Goal: Information Seeking & Learning: Learn about a topic

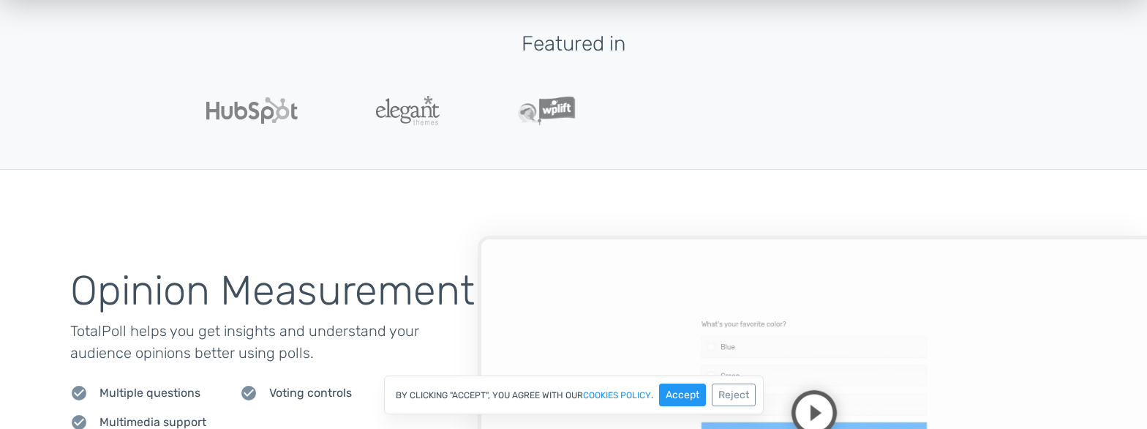
scroll to position [461, 0]
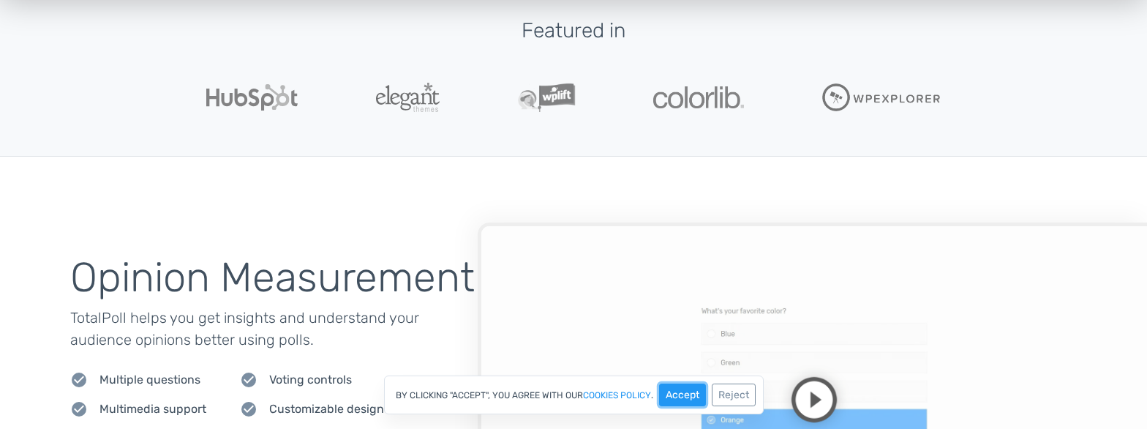
click at [681, 397] on button "Accept" at bounding box center [682, 394] width 47 height 23
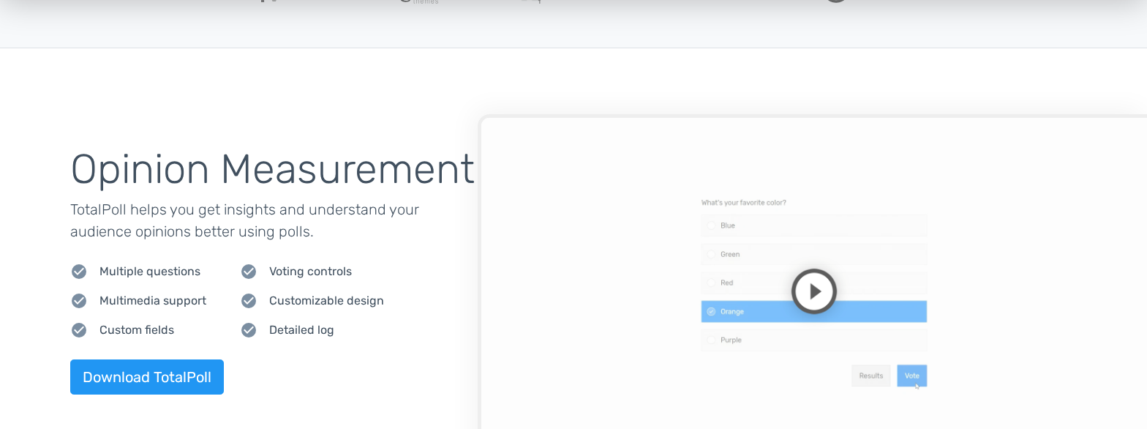
scroll to position [0, 0]
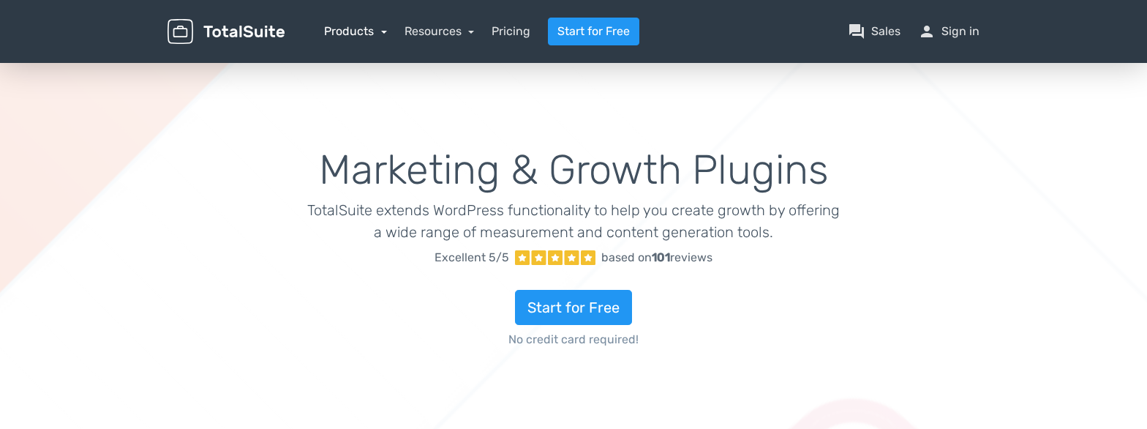
click at [381, 29] on link "Products" at bounding box center [355, 31] width 63 height 14
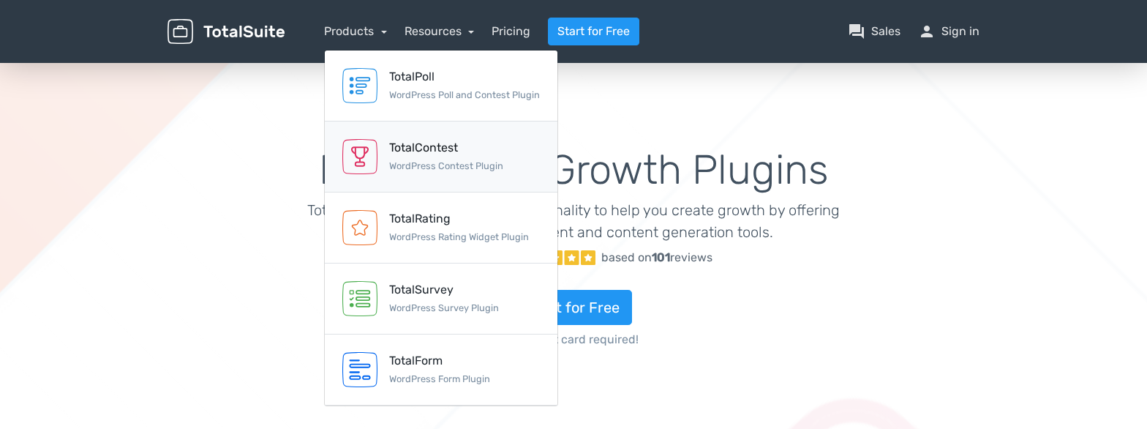
click at [407, 151] on div "TotalContest" at bounding box center [446, 148] width 114 height 18
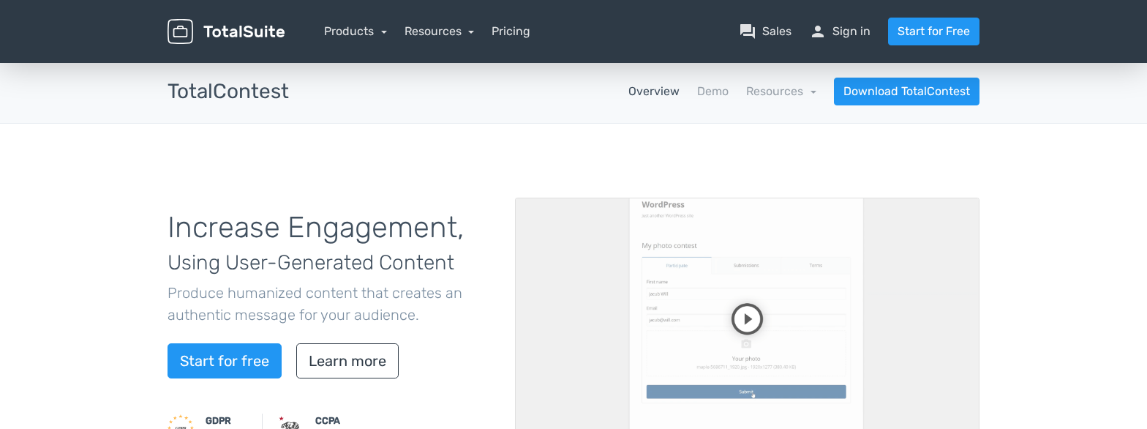
click at [744, 315] on video at bounding box center [747, 329] width 465 height 262
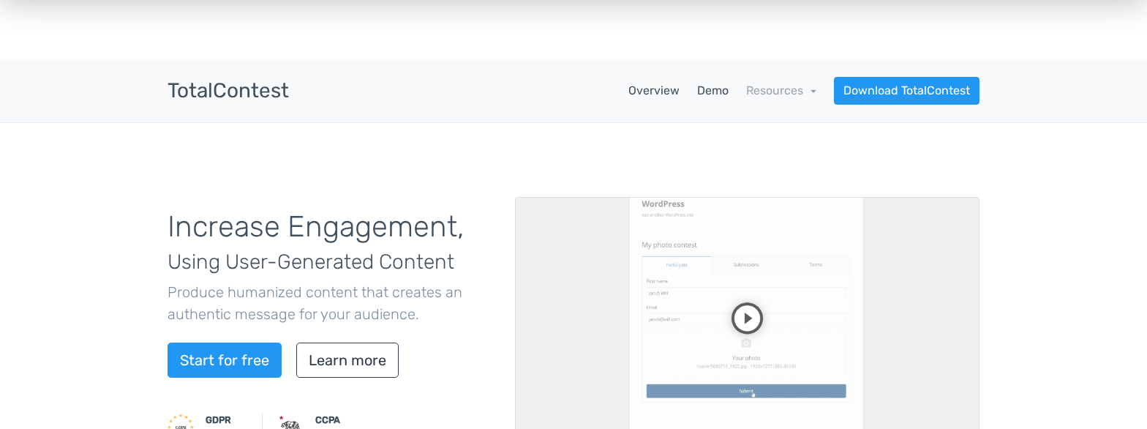
click at [719, 91] on link "Demo" at bounding box center [712, 91] width 31 height 18
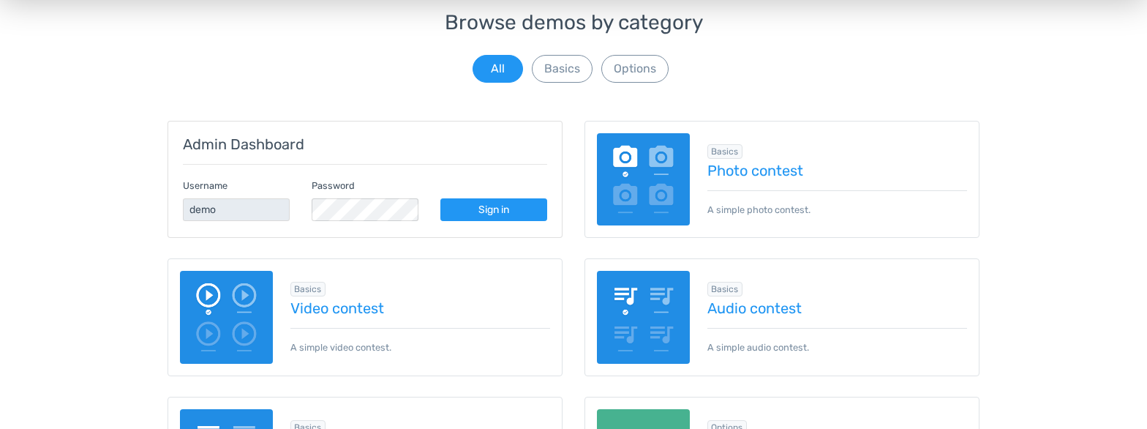
scroll to position [148, 0]
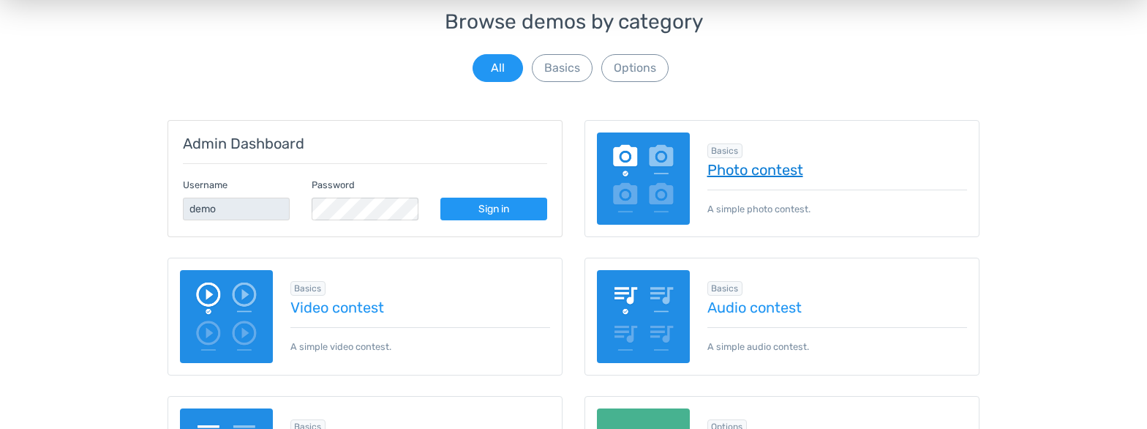
click at [719, 167] on link "Photo contest" at bounding box center [838, 170] width 261 height 16
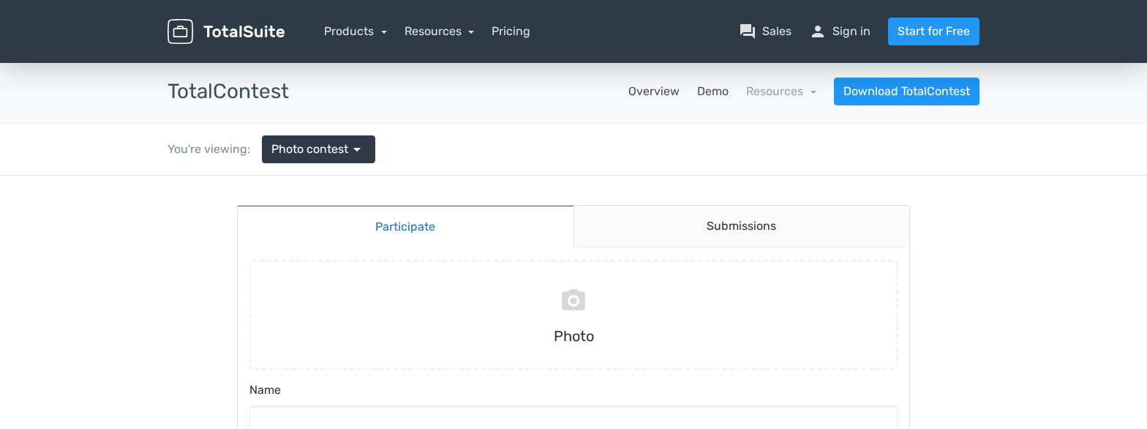
click at [659, 91] on link "Overview" at bounding box center [654, 92] width 51 height 18
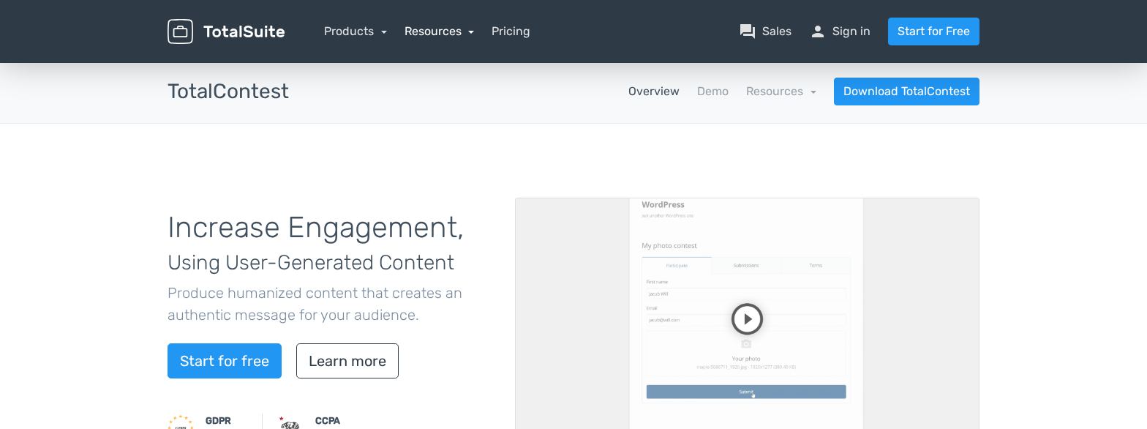
click at [446, 31] on link "Resources" at bounding box center [440, 31] width 70 height 14
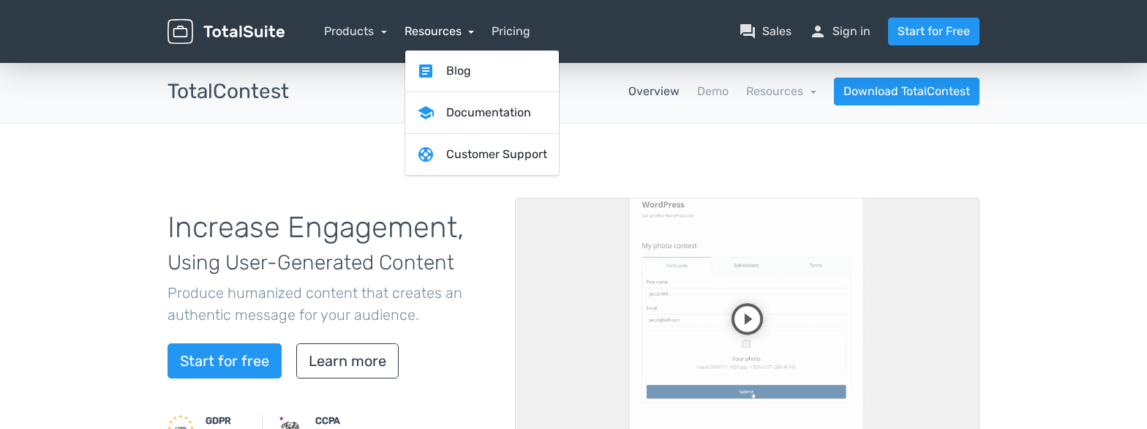
click at [446, 31] on link "Resources" at bounding box center [440, 31] width 70 height 14
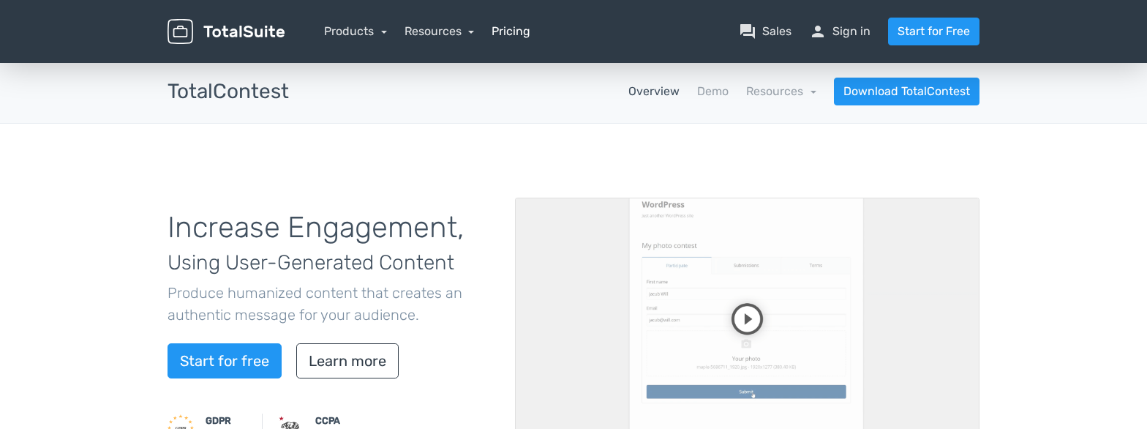
click at [506, 27] on link "Pricing" at bounding box center [511, 32] width 39 height 18
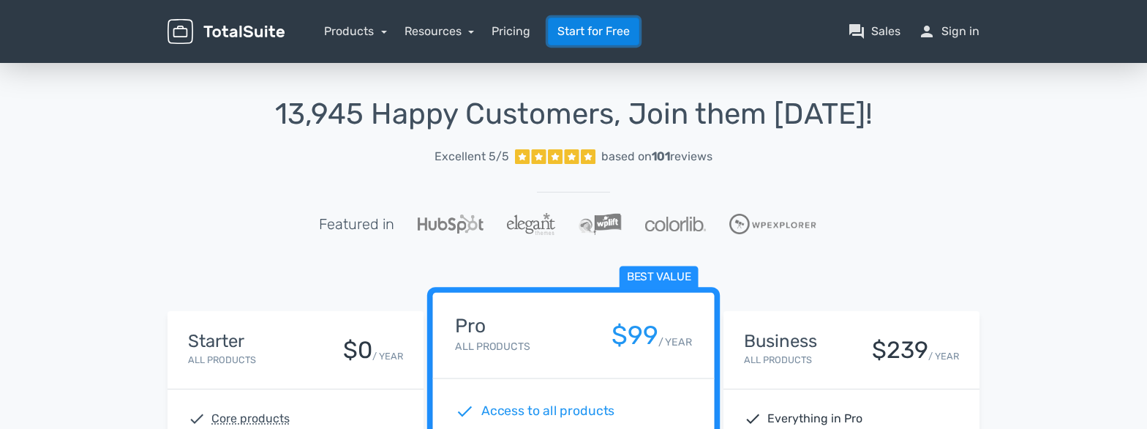
click at [635, 27] on link "Start for Free" at bounding box center [593, 32] width 91 height 28
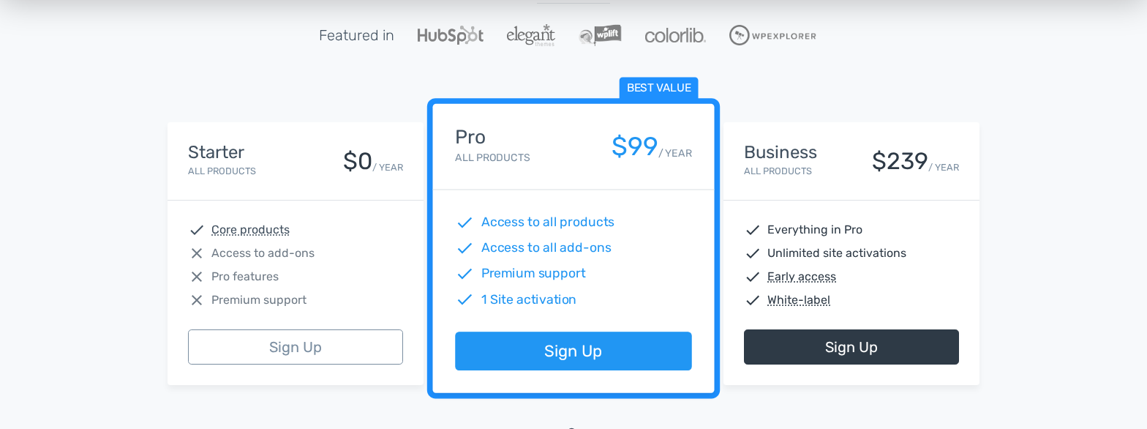
scroll to position [190, 0]
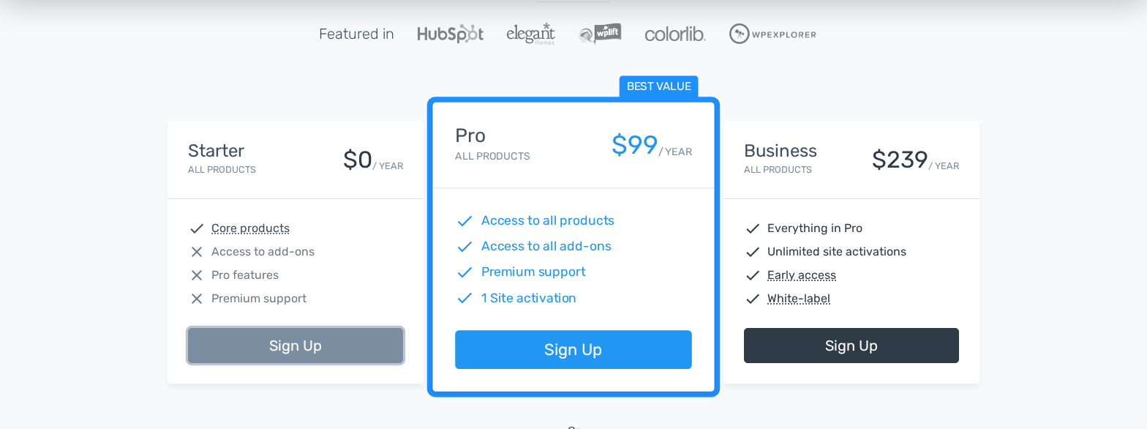
click at [276, 349] on link "Sign Up" at bounding box center [295, 345] width 215 height 35
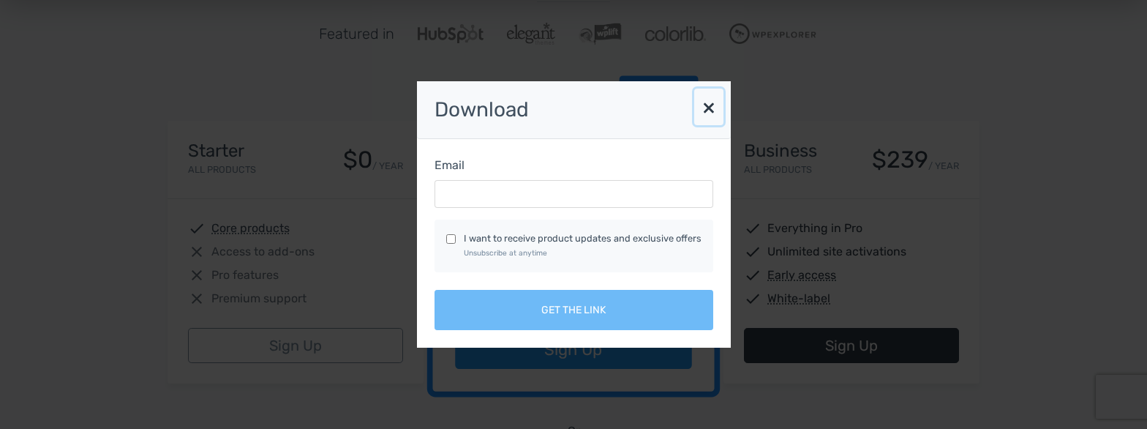
click at [713, 108] on button "×" at bounding box center [708, 107] width 29 height 37
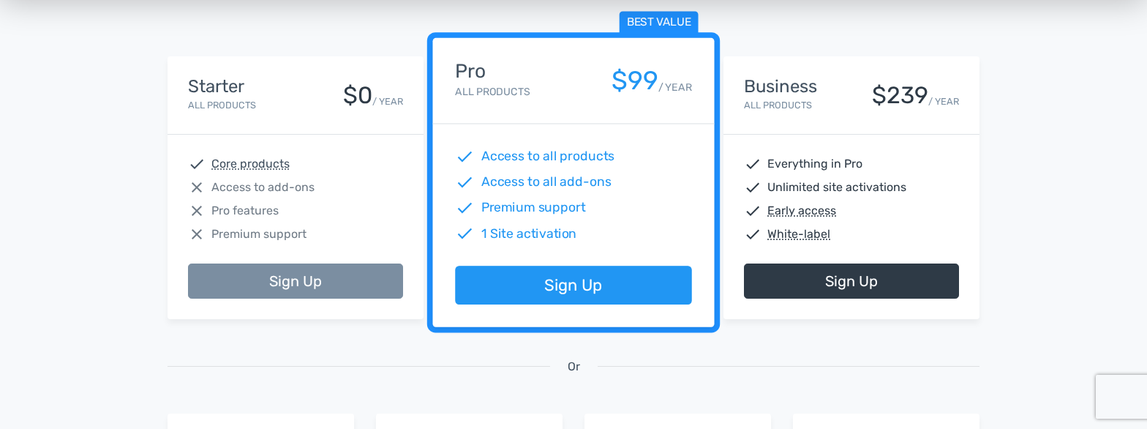
scroll to position [255, 0]
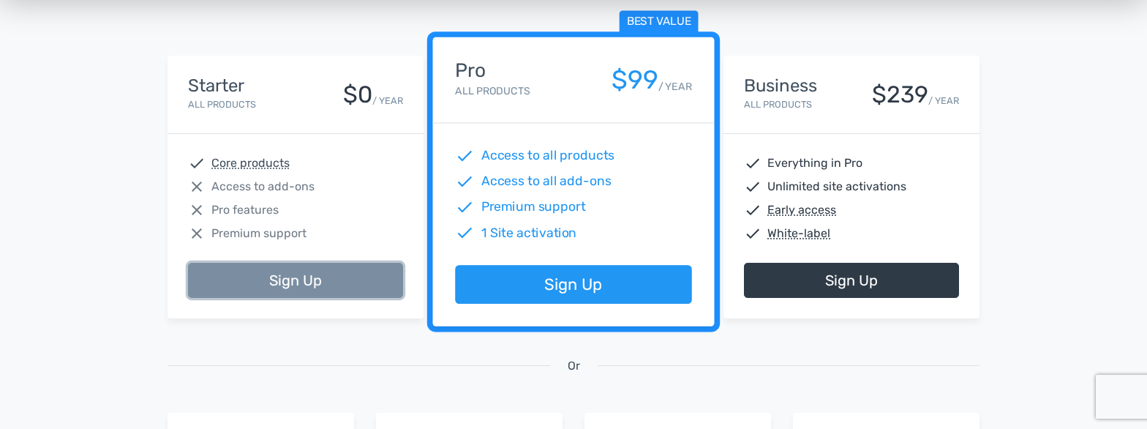
click at [292, 282] on link "Sign Up" at bounding box center [295, 280] width 215 height 35
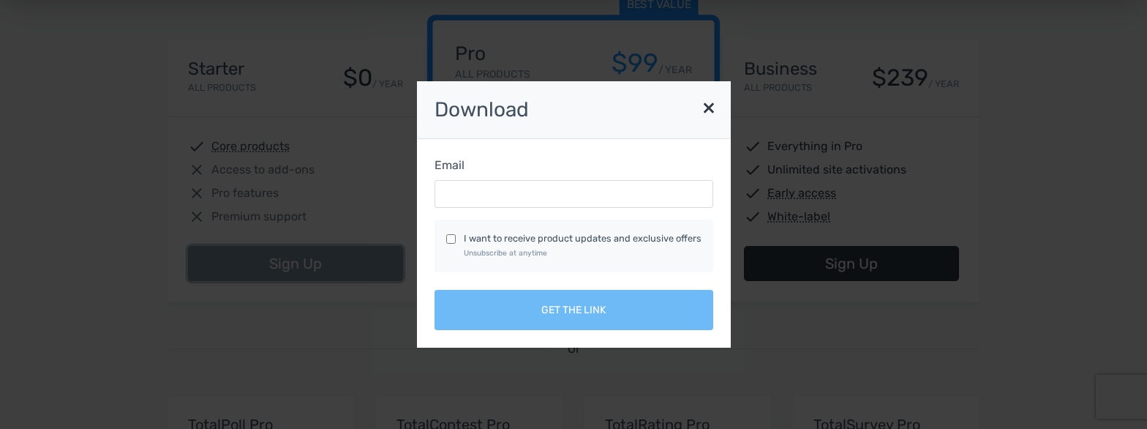
scroll to position [274, 0]
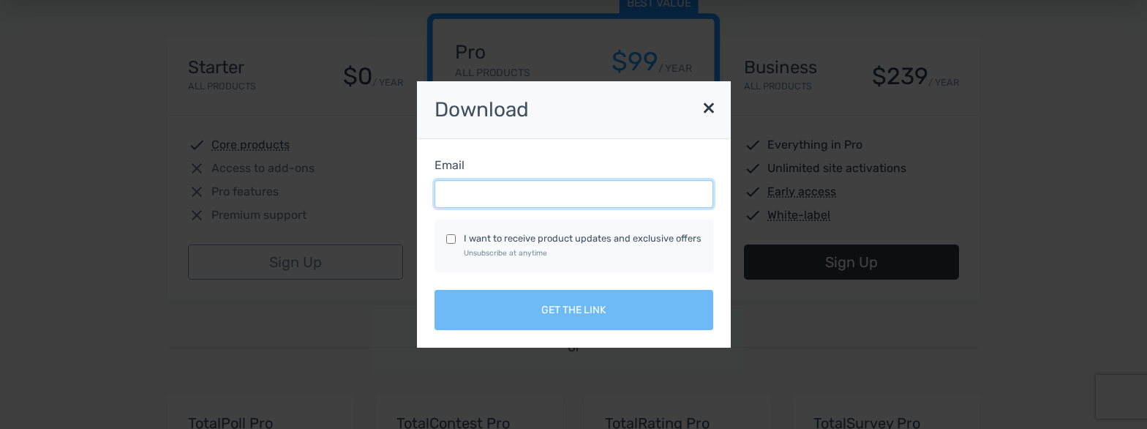
click at [457, 194] on input "Email" at bounding box center [574, 194] width 279 height 28
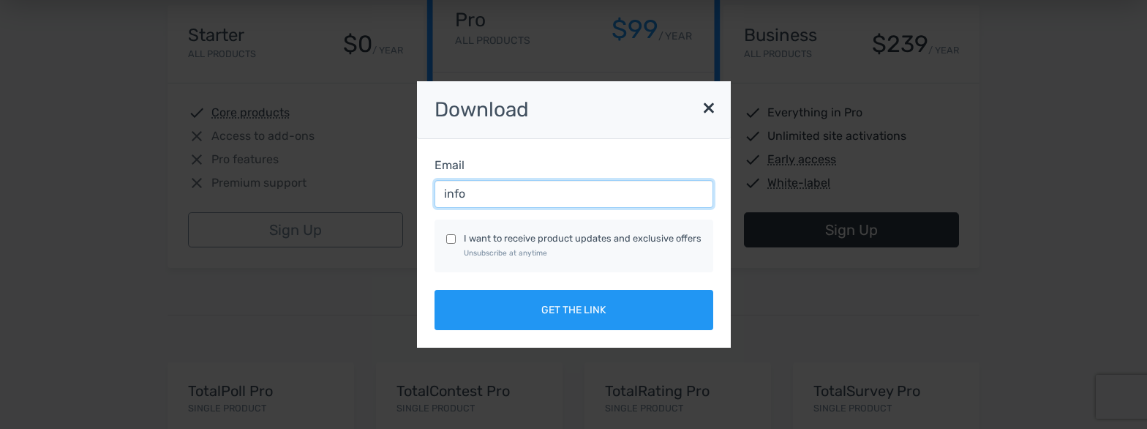
scroll to position [307, 0]
type input "info@manchesterriverwalk.org"
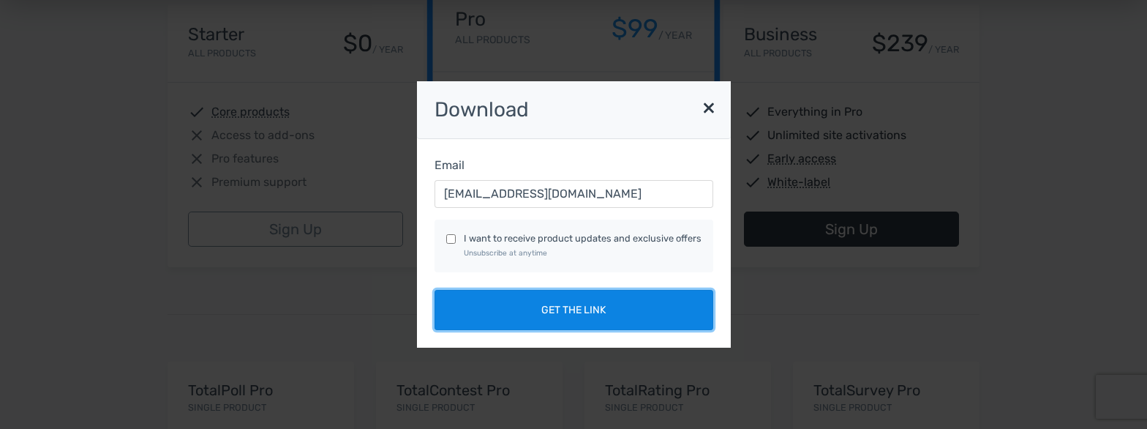
click at [554, 309] on button "Get the link" at bounding box center [574, 310] width 279 height 40
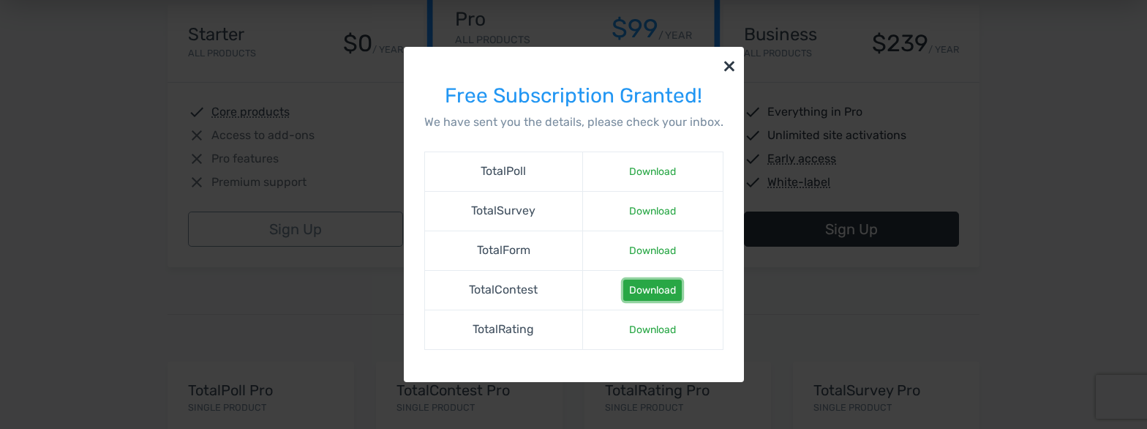
click at [647, 287] on link "Download" at bounding box center [652, 290] width 59 height 21
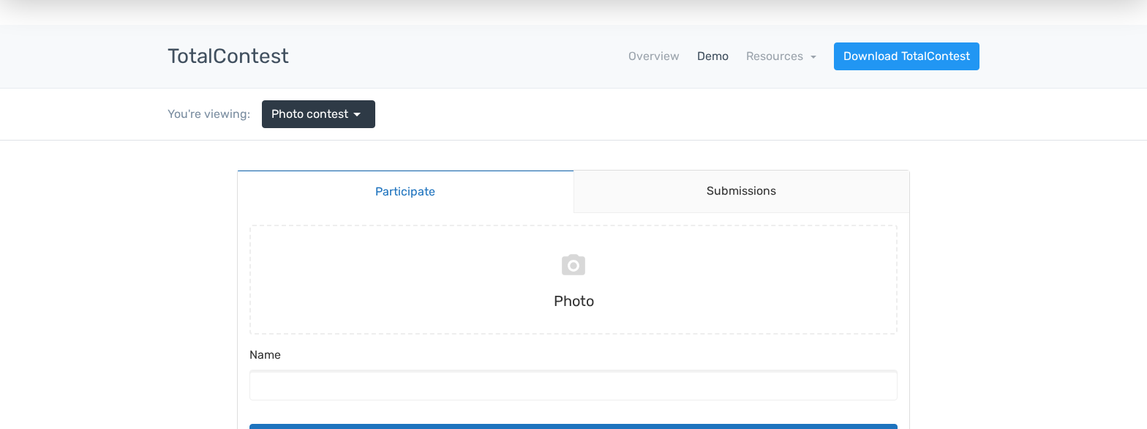
scroll to position [20, 0]
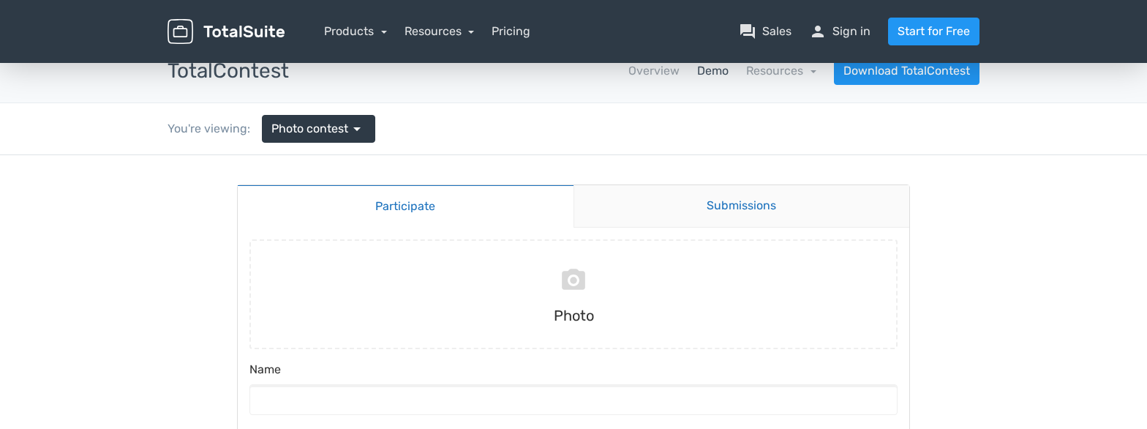
click at [729, 208] on link "Submissions" at bounding box center [742, 206] width 337 height 42
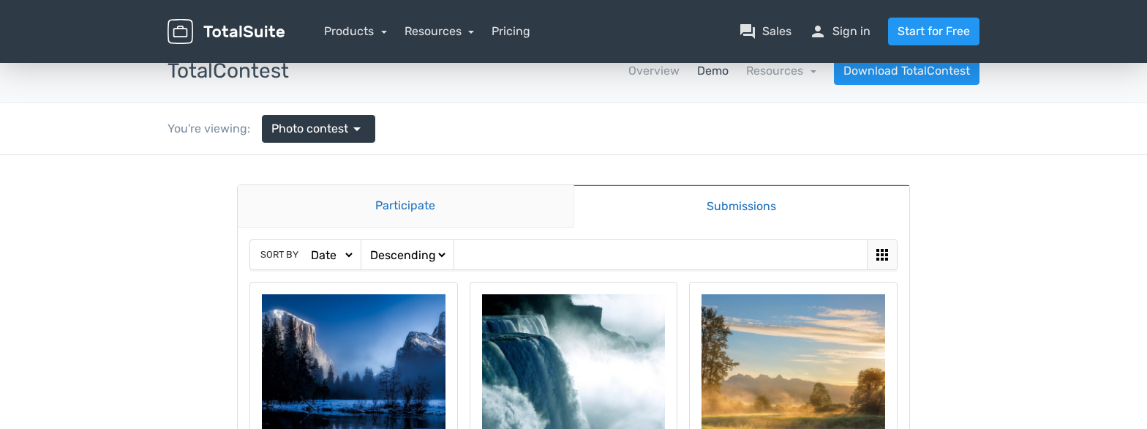
click at [387, 202] on link "Participate" at bounding box center [406, 206] width 336 height 42
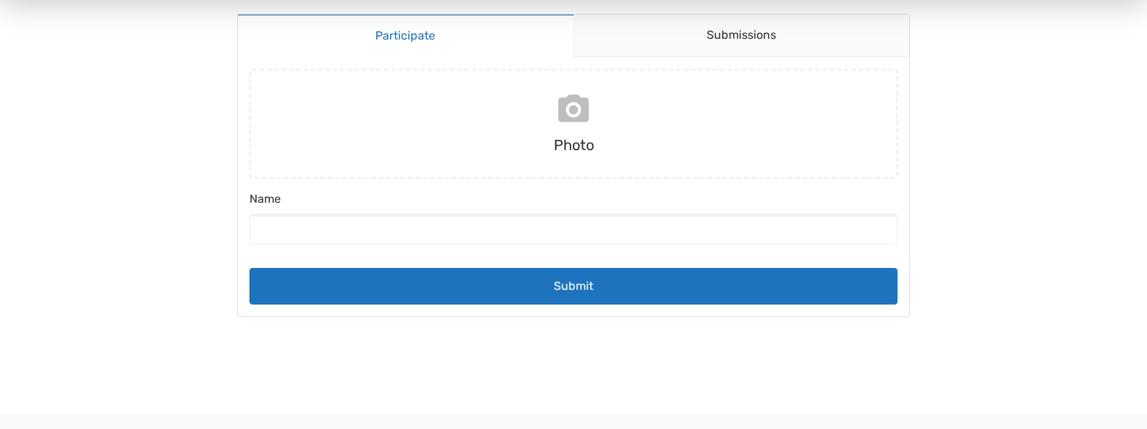
scroll to position [190, 0]
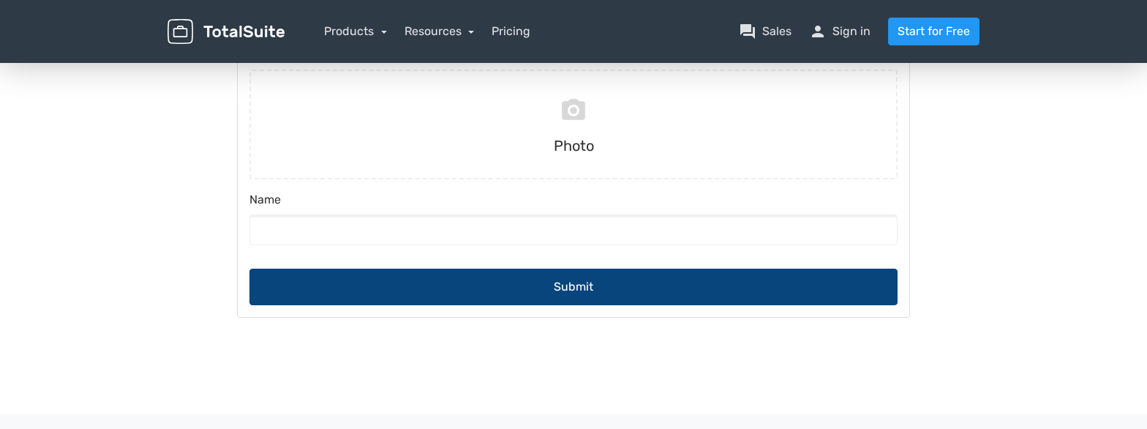
click at [569, 288] on button "Submit" at bounding box center [574, 287] width 648 height 37
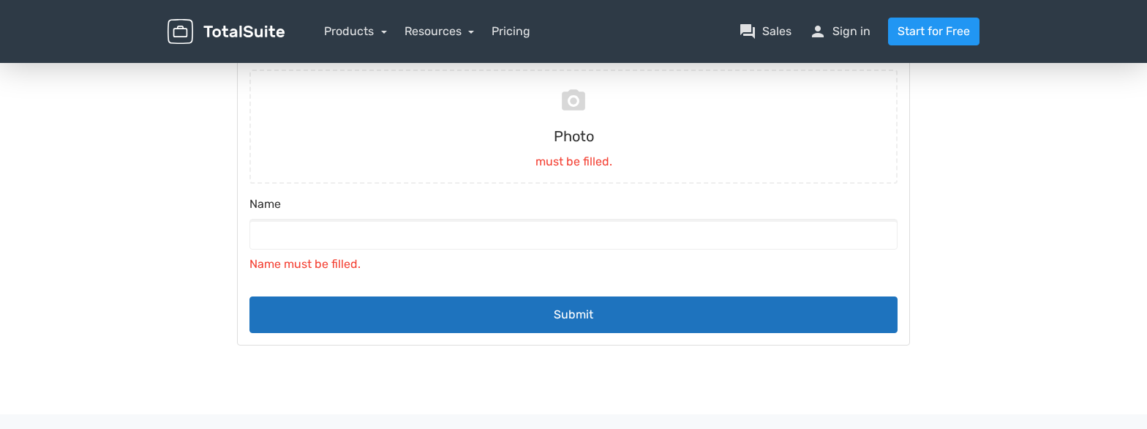
click at [1056, 263] on body "Participate Submissions Participate Submissions Submitting Photo must be filled…" at bounding box center [573, 180] width 1147 height 391
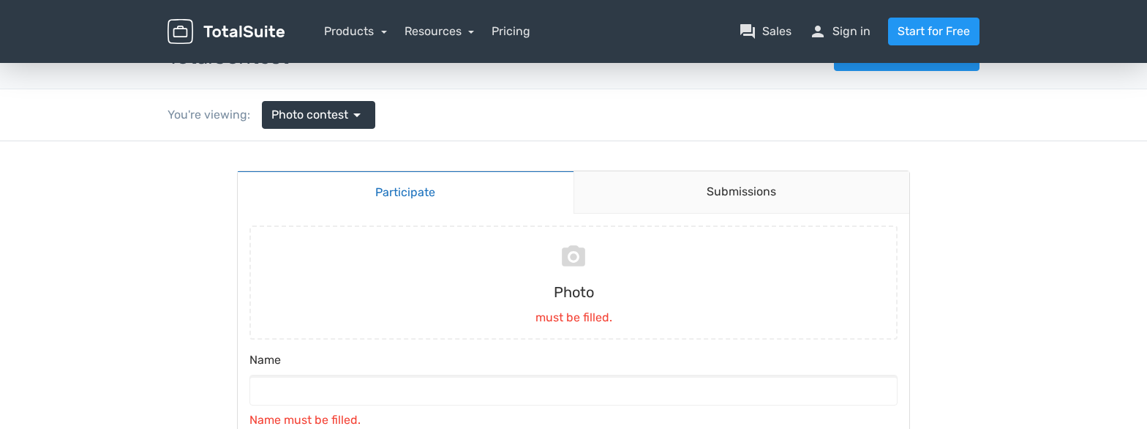
scroll to position [24, 0]
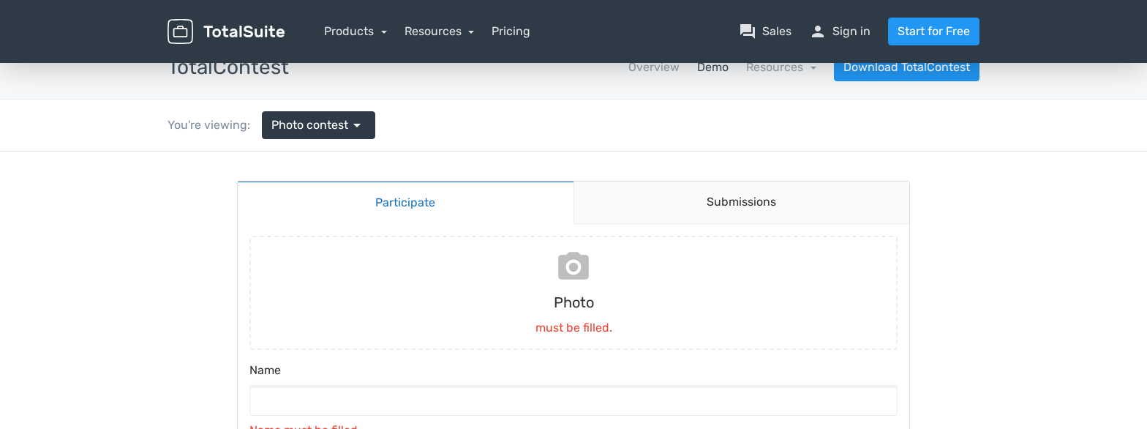
click at [582, 268] on input "file" at bounding box center [574, 293] width 660 height 114
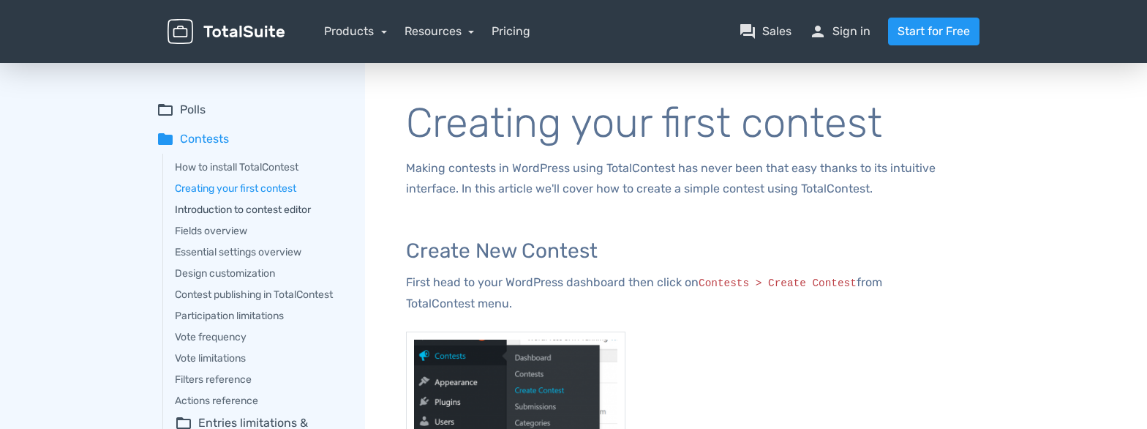
click at [201, 204] on link "Introduction to contest editor" at bounding box center [260, 209] width 170 height 15
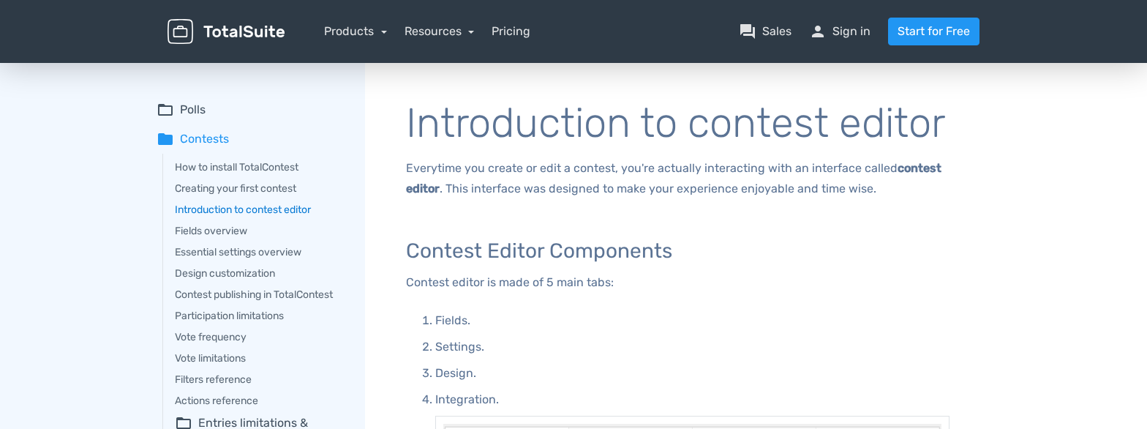
scroll to position [3, 0]
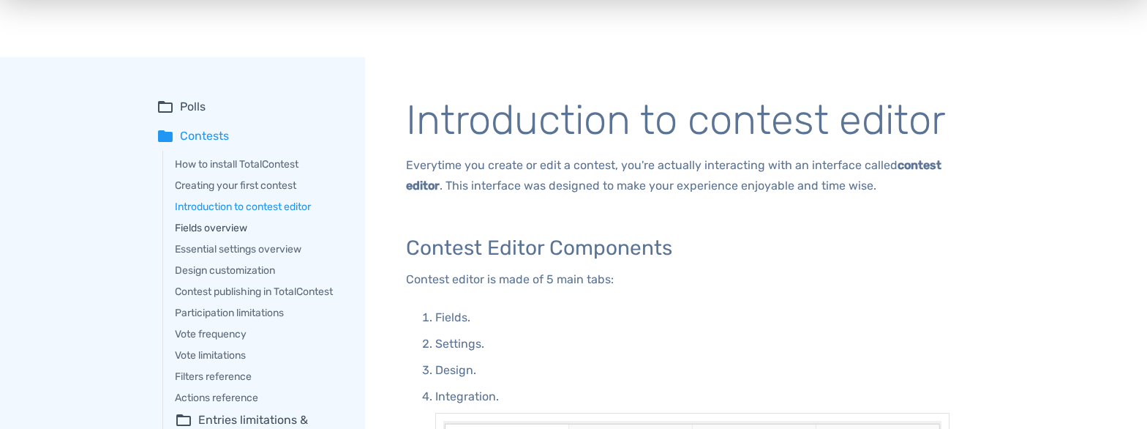
click at [237, 227] on link "Fields overview" at bounding box center [260, 227] width 170 height 15
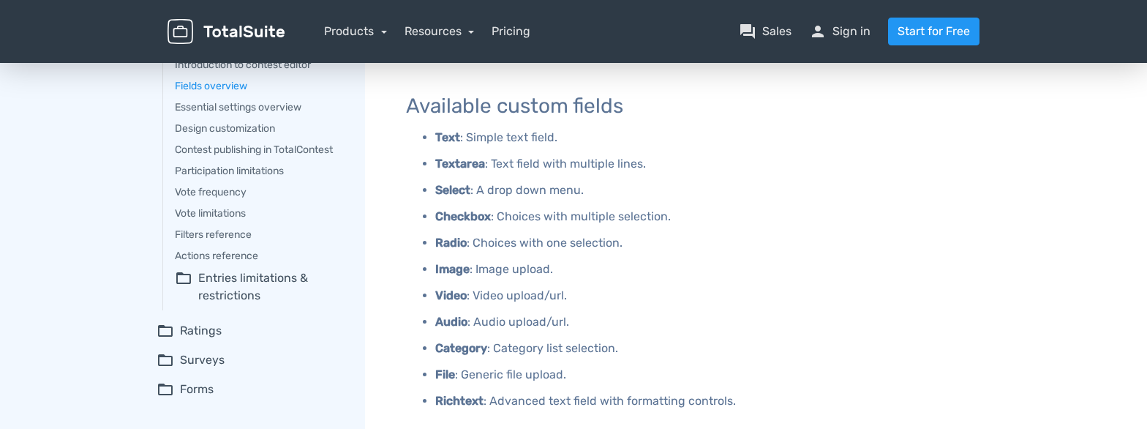
scroll to position [149, 0]
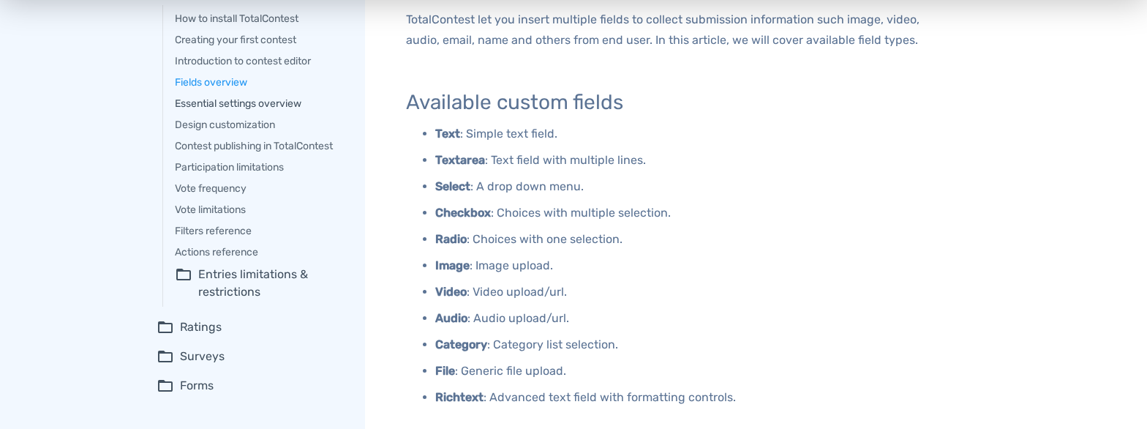
click at [266, 102] on link "Essential settings overview" at bounding box center [260, 103] width 170 height 15
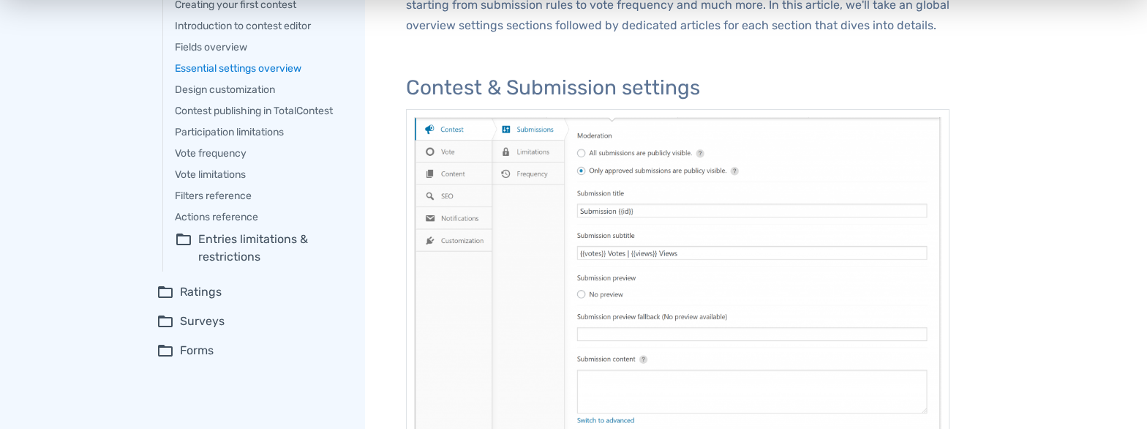
scroll to position [179, 0]
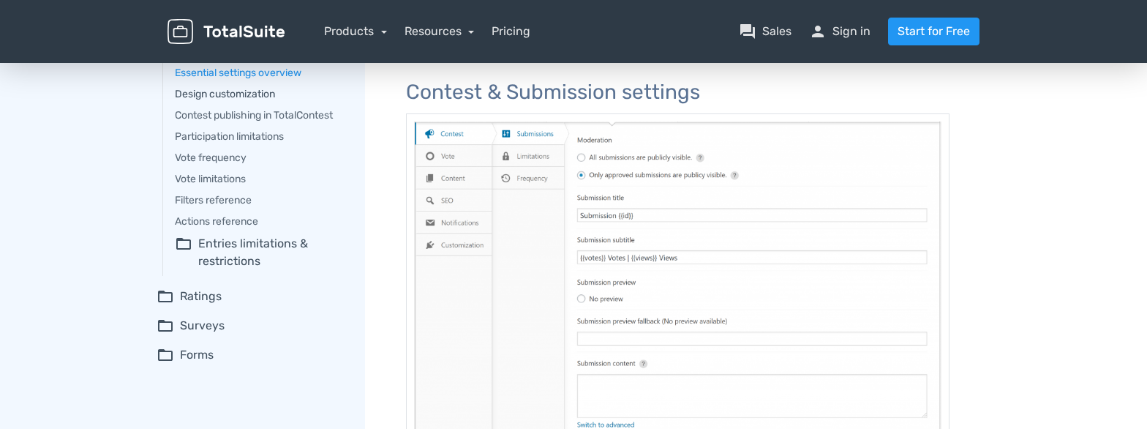
click at [230, 94] on link "Design customization" at bounding box center [260, 93] width 170 height 15
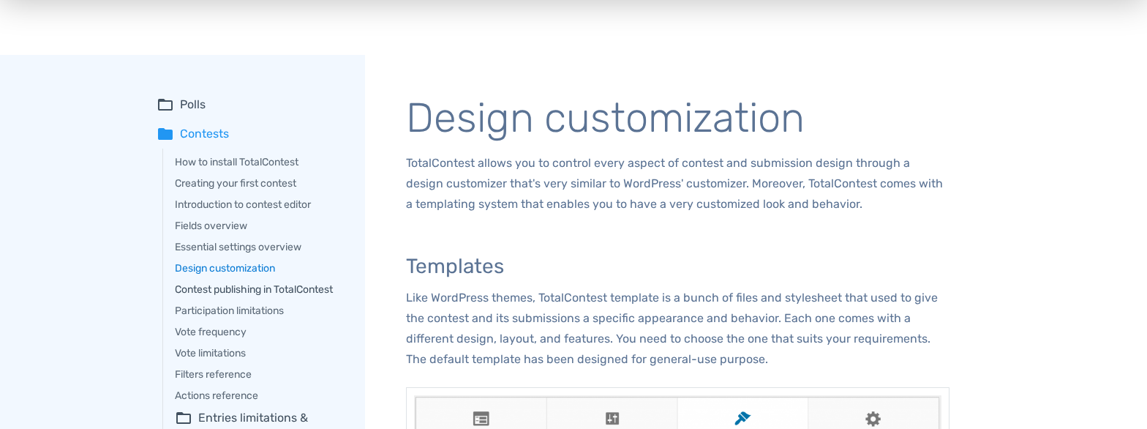
scroll to position [7, 0]
click at [200, 284] on link "Contest publishing in TotalContest" at bounding box center [260, 287] width 170 height 15
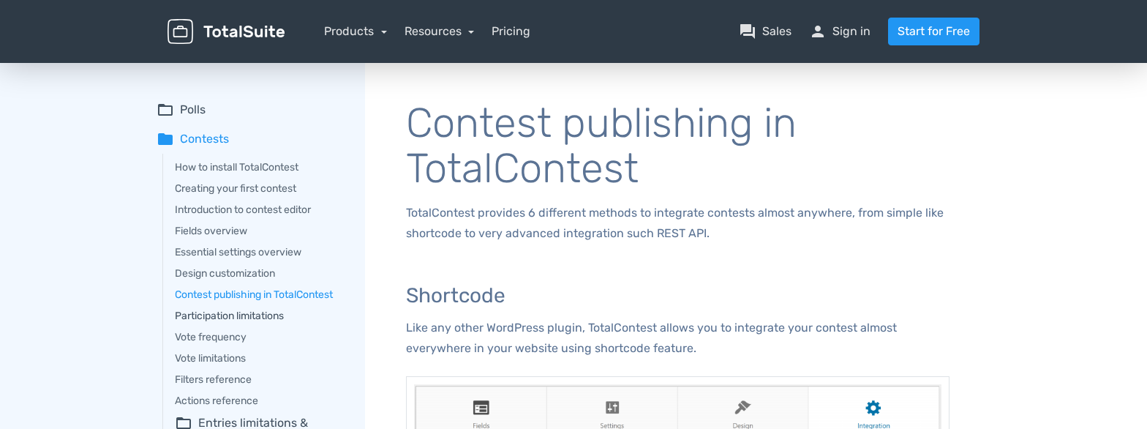
click at [267, 316] on link "Participation limitations" at bounding box center [260, 315] width 170 height 15
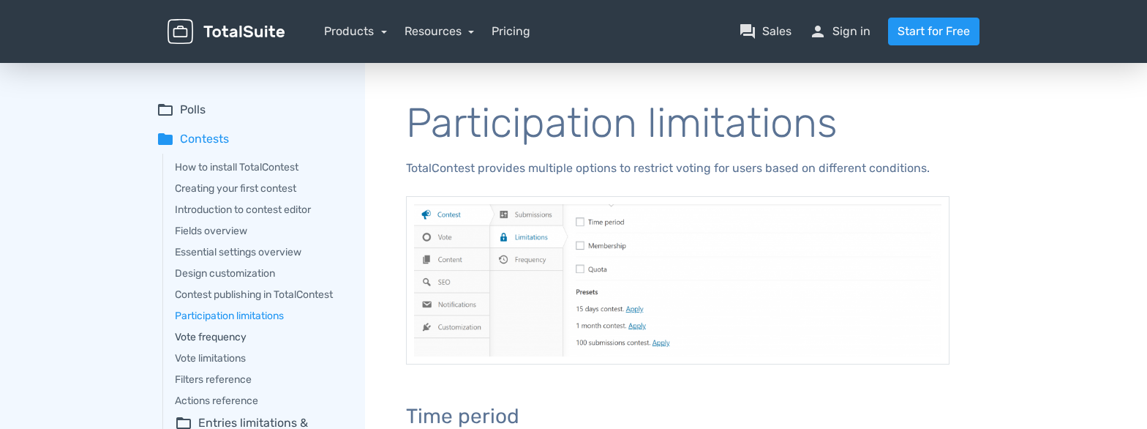
click at [233, 331] on link "Vote frequency" at bounding box center [260, 336] width 170 height 15
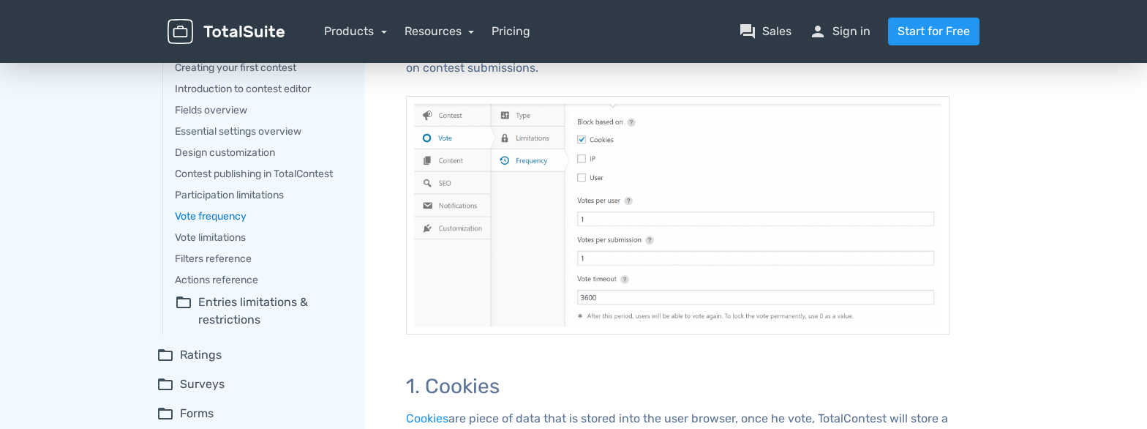
scroll to position [121, 0]
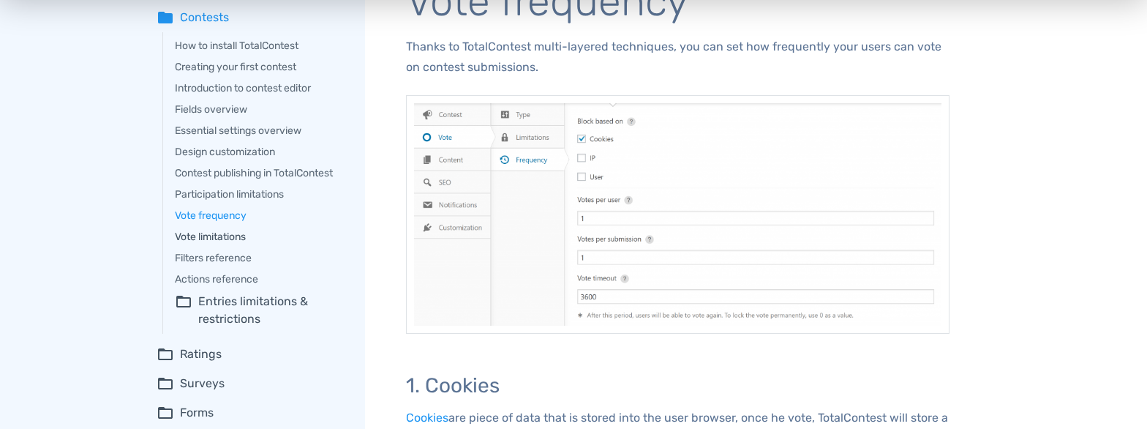
click at [192, 230] on link "Vote limitations" at bounding box center [260, 236] width 170 height 15
